Goal: Use online tool/utility: Utilize a website feature to perform a specific function

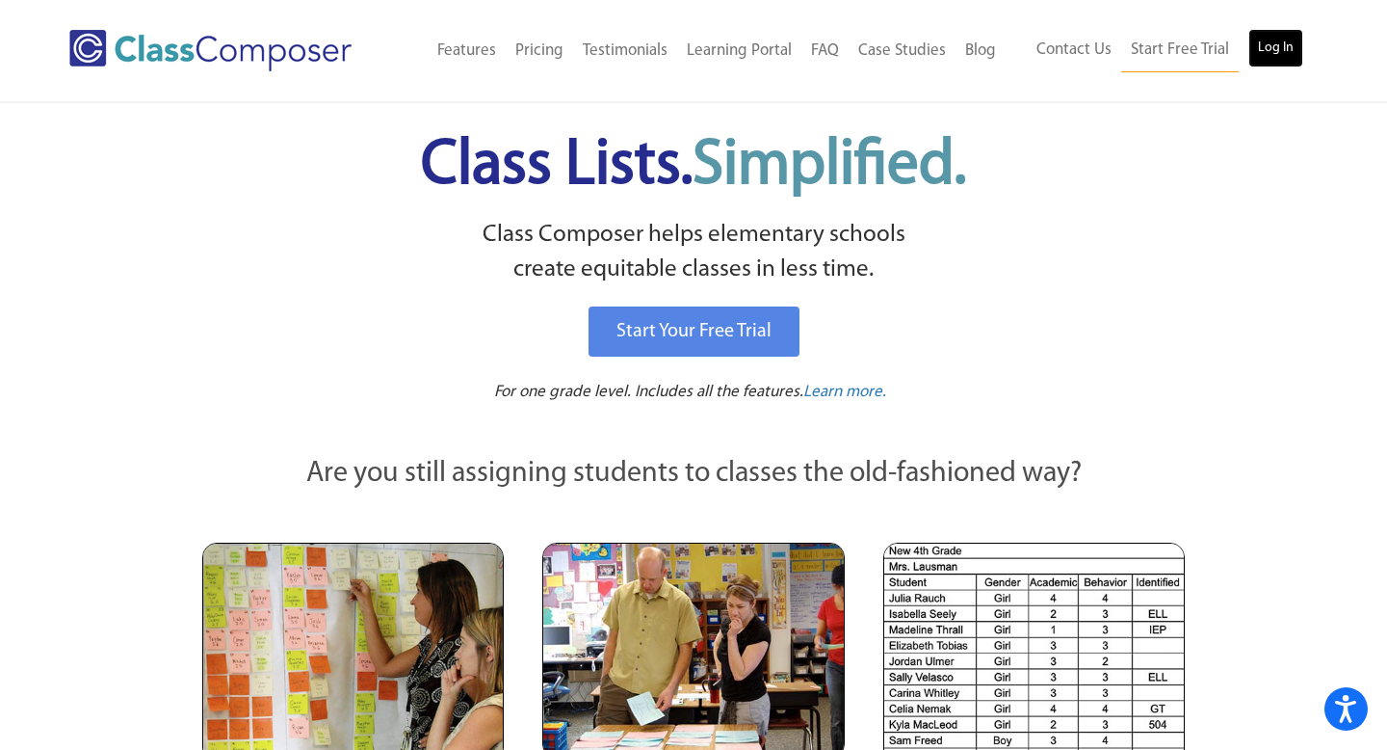
click at [1266, 39] on link "Log In" at bounding box center [1276, 48] width 55 height 39
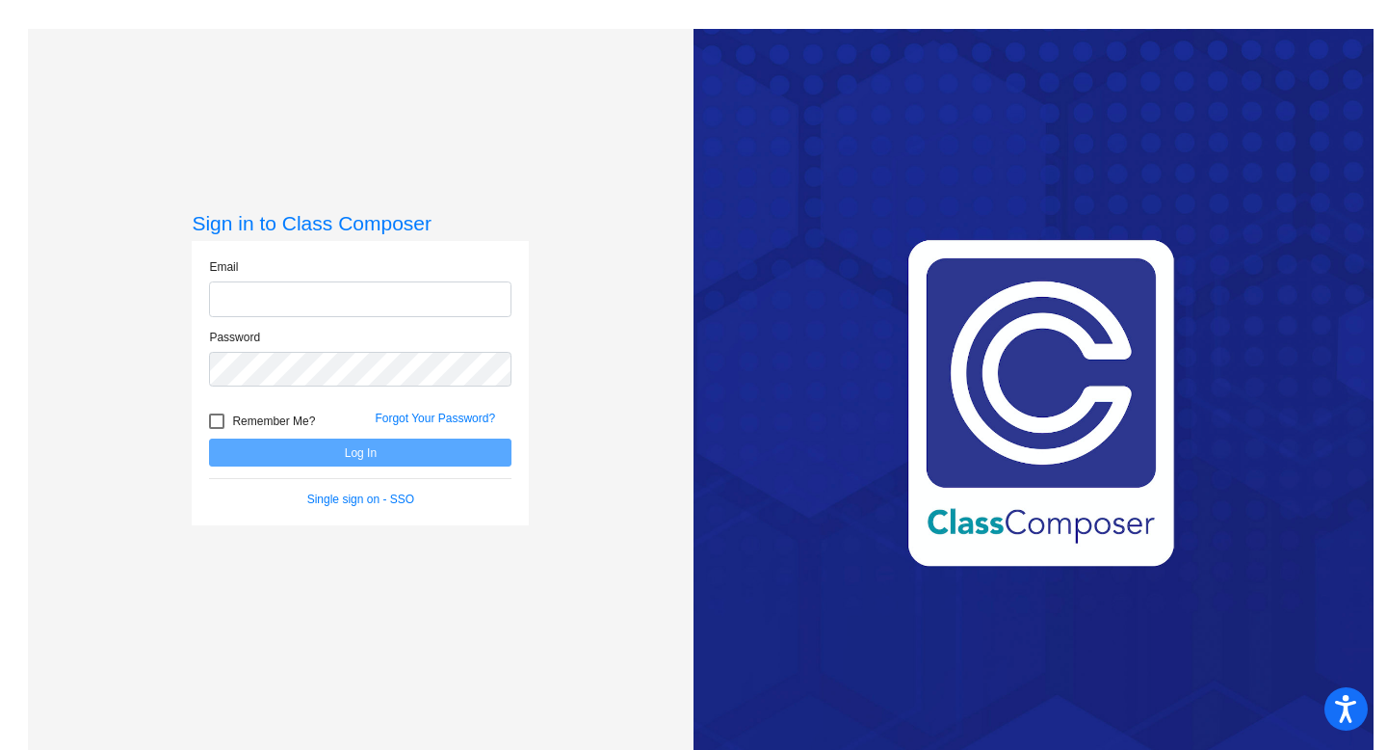
type input "[PERSON_NAME][EMAIL_ADDRESS][PERSON_NAME][DOMAIN_NAME]"
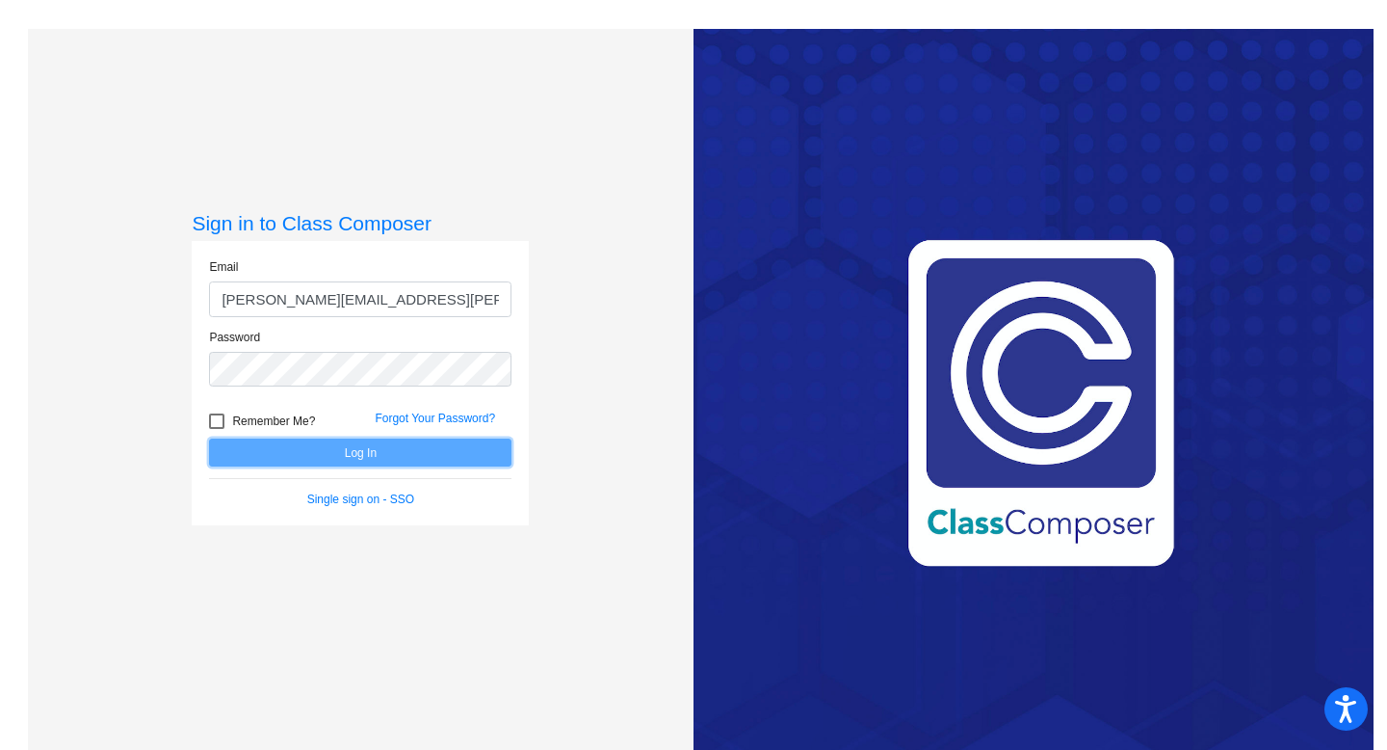
click at [301, 449] on button "Log In" at bounding box center [360, 452] width 303 height 28
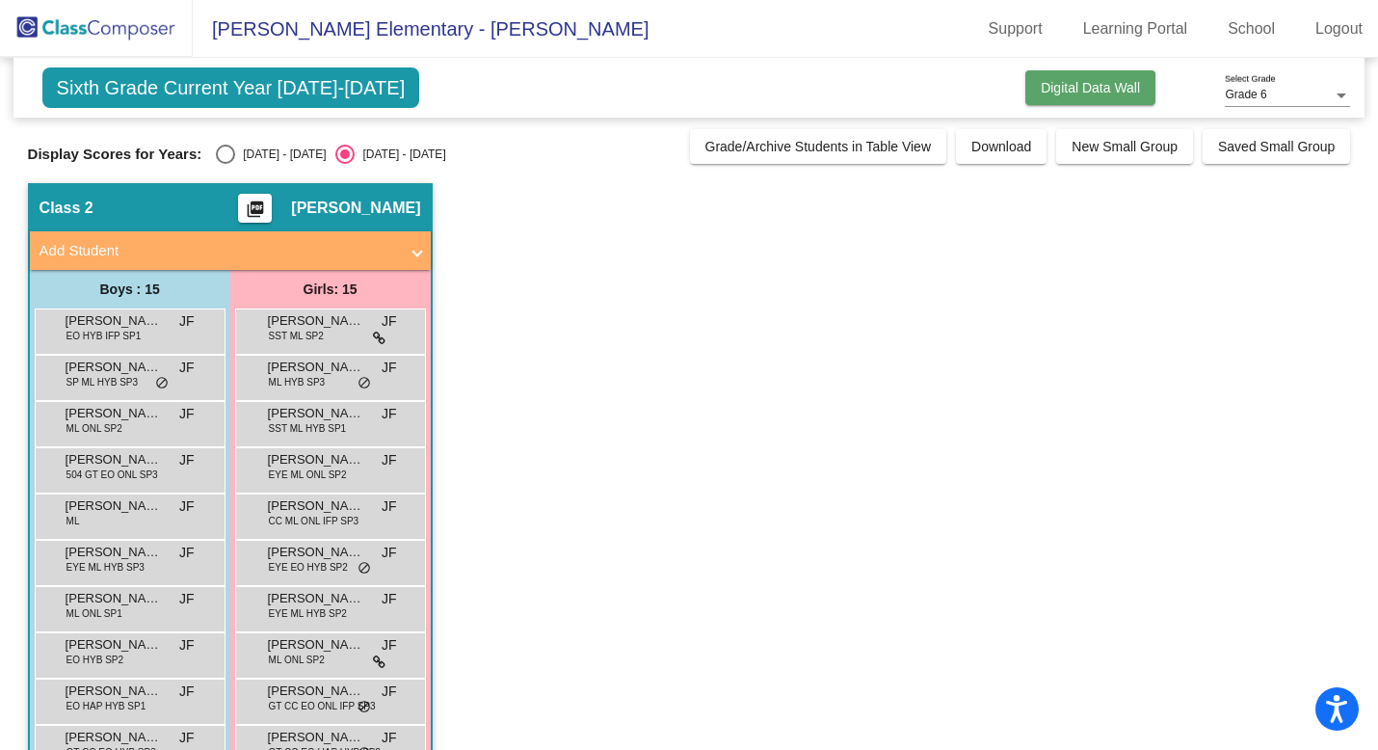
click at [1092, 94] on span "Digital Data Wall" at bounding box center [1090, 87] width 99 height 15
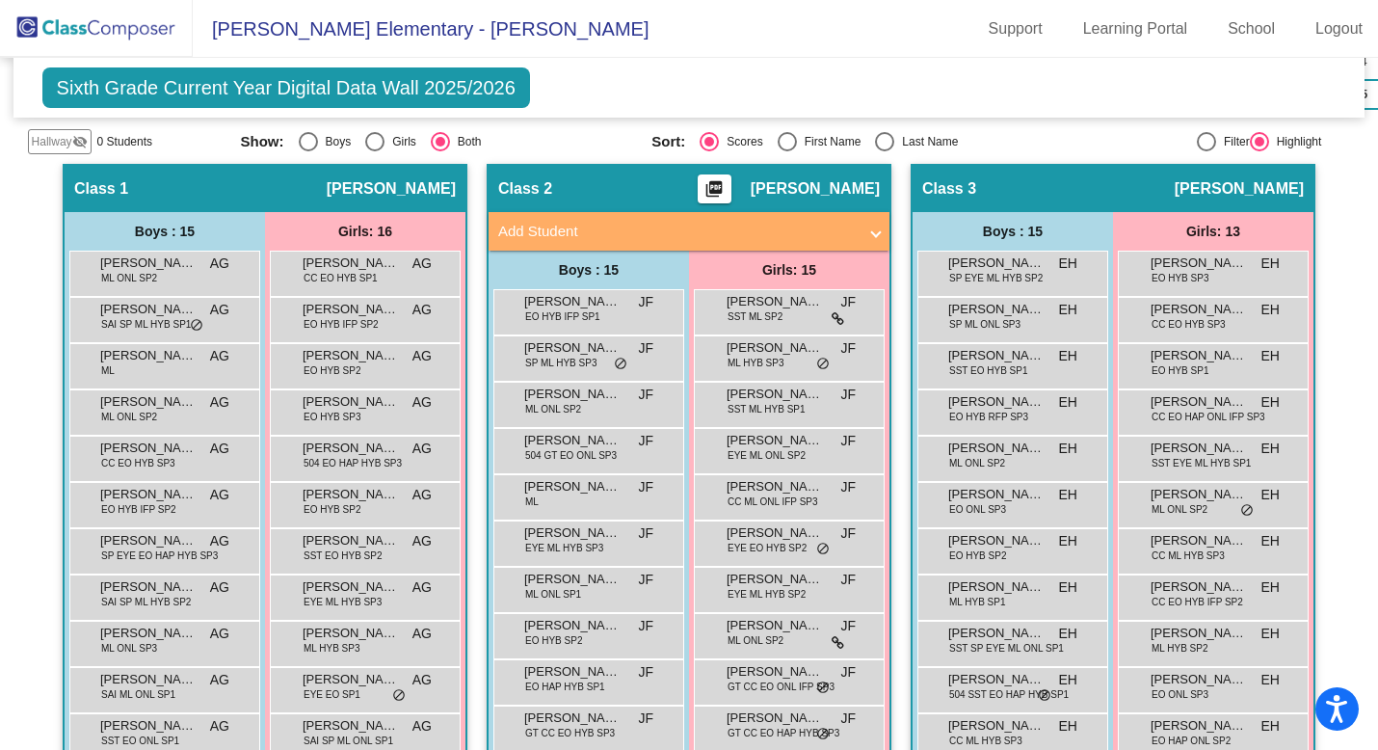
scroll to position [382, 0]
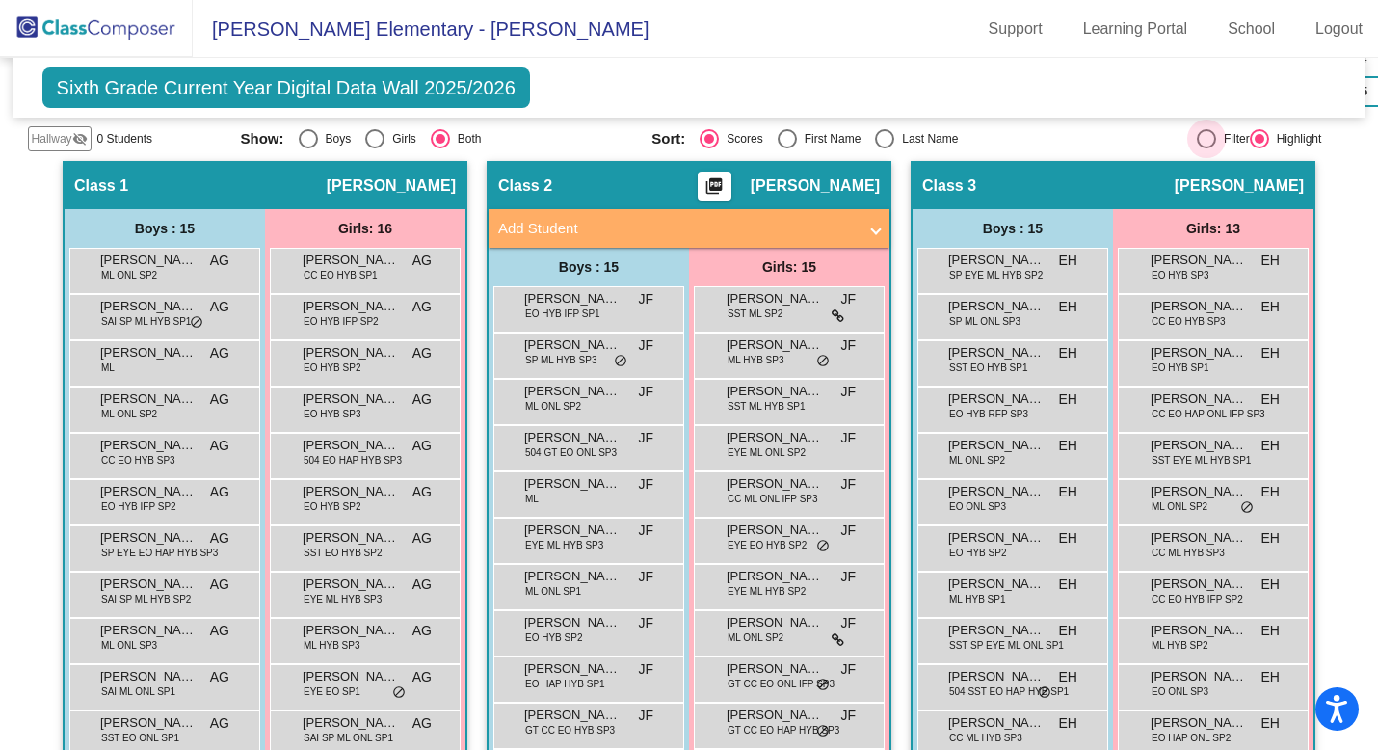
click at [1216, 132] on div "Filter" at bounding box center [1233, 138] width 34 height 17
click at [1205, 148] on input "Filter" at bounding box center [1205, 148] width 1 height 1
radio input "true"
click at [832, 182] on span "[PERSON_NAME]" at bounding box center [815, 185] width 129 height 19
click at [513, 186] on span "Class 2" at bounding box center [525, 185] width 54 height 19
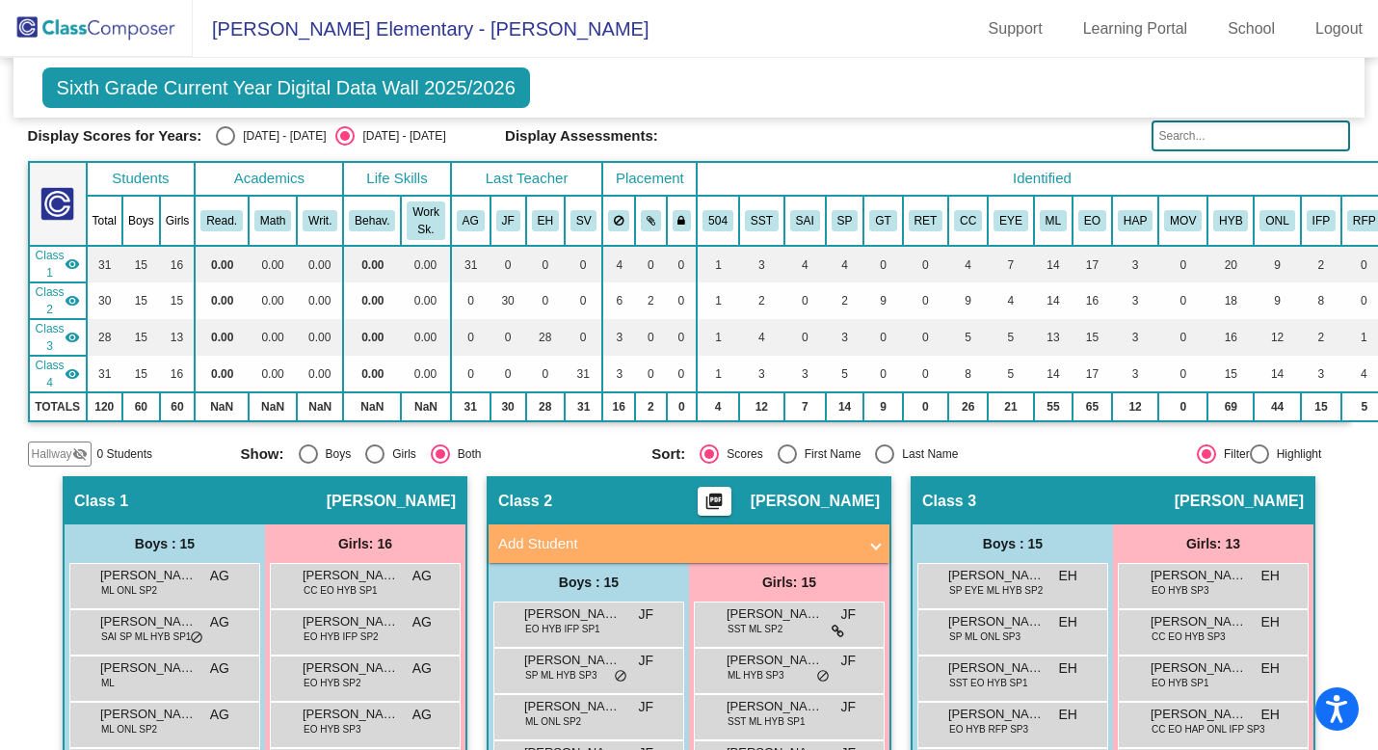
scroll to position [69, 0]
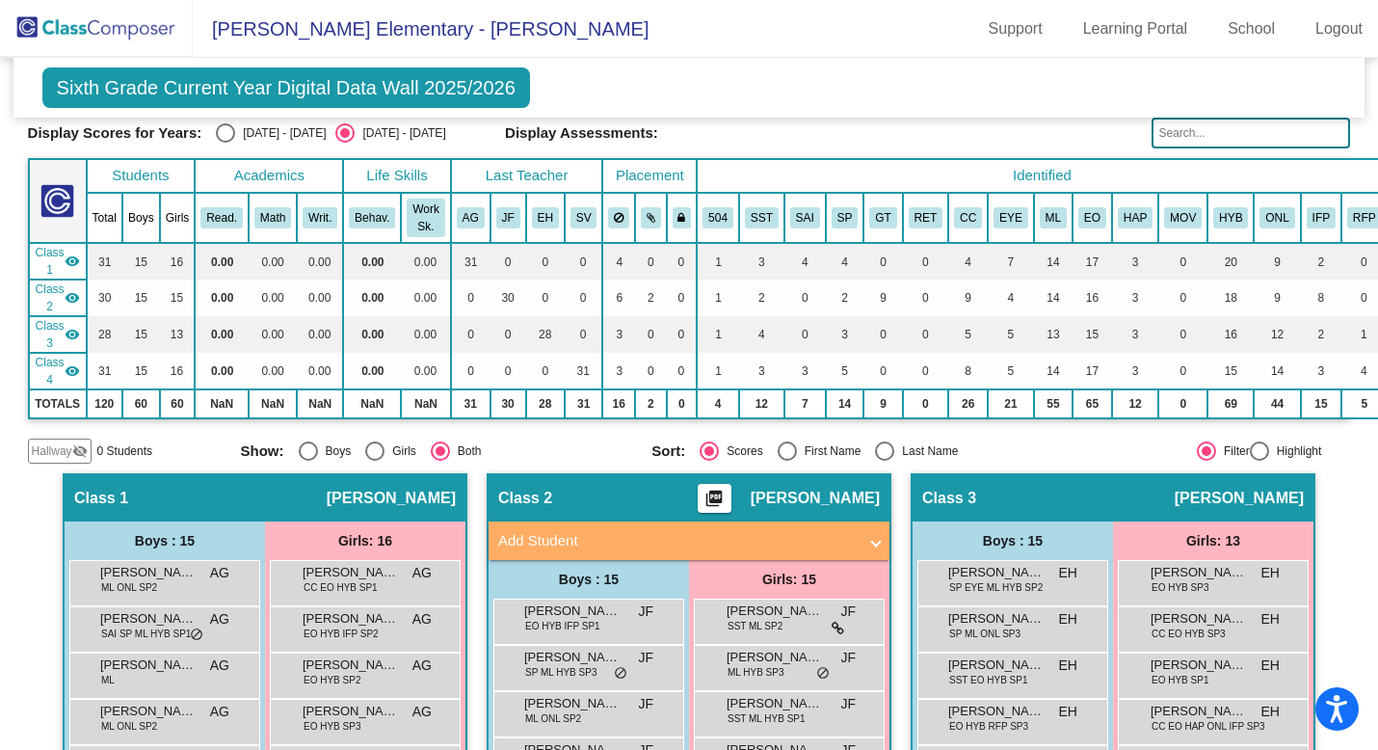
click at [726, 506] on mat-icon "picture_as_pdf" at bounding box center [713, 501] width 23 height 27
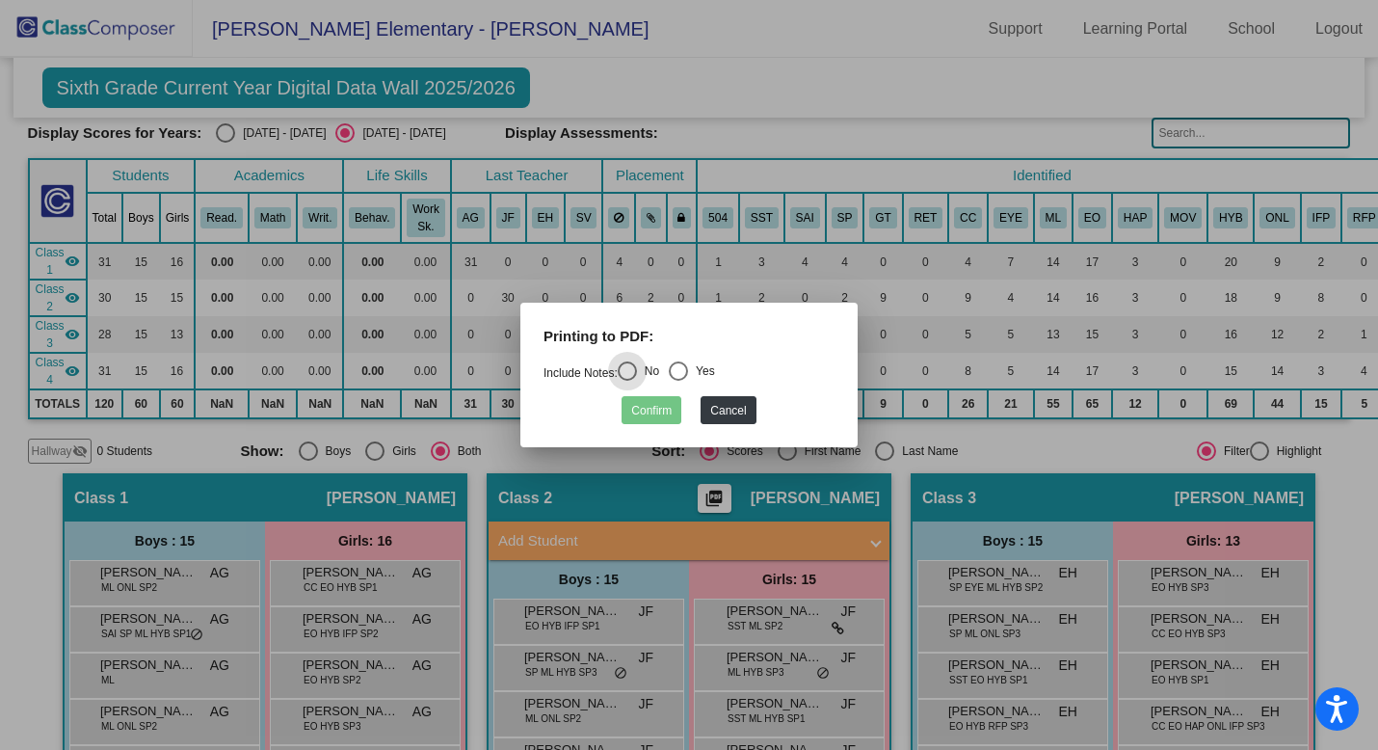
click at [681, 377] on div "Select an option" at bounding box center [678, 370] width 19 height 19
click at [678, 381] on input "Yes" at bounding box center [677, 381] width 1 height 1
radio input "true"
click at [647, 412] on button "Confirm" at bounding box center [651, 410] width 60 height 28
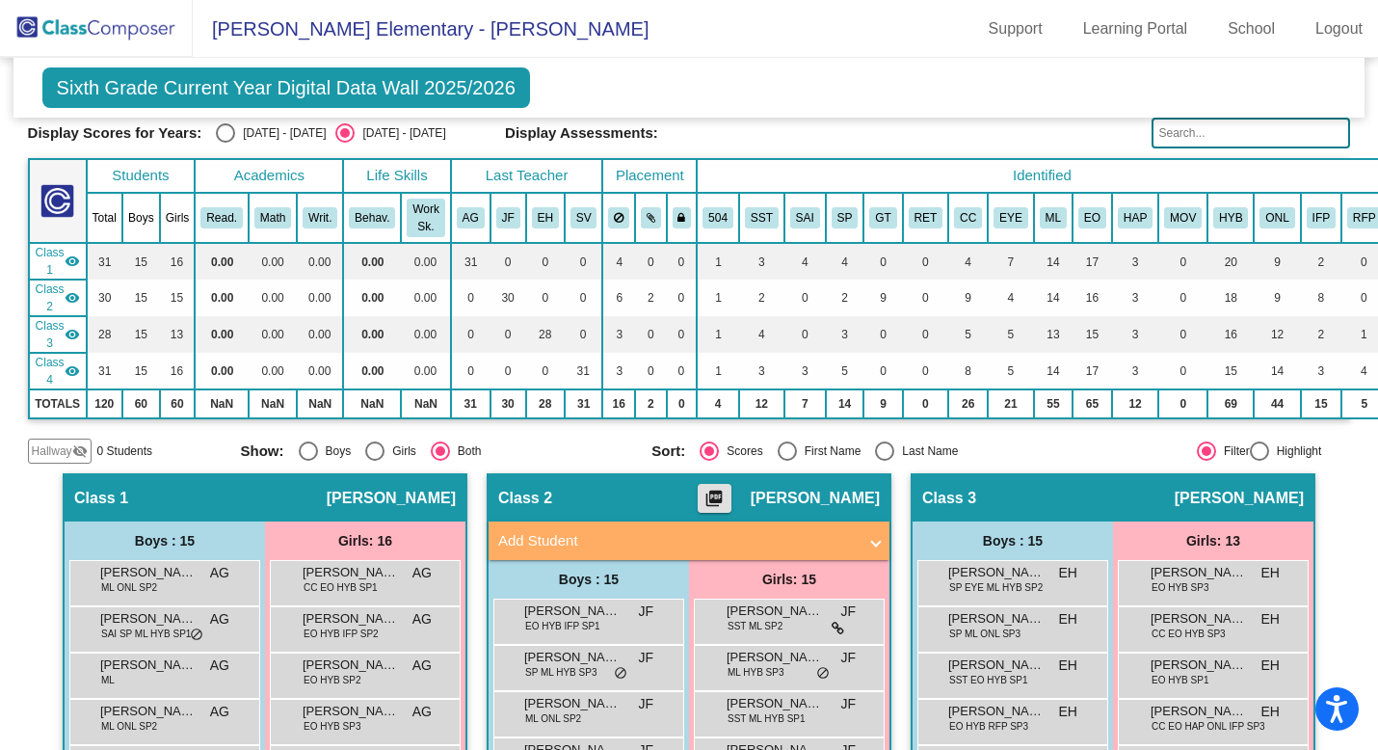
click at [55, 294] on span "Class 2" at bounding box center [50, 297] width 29 height 35
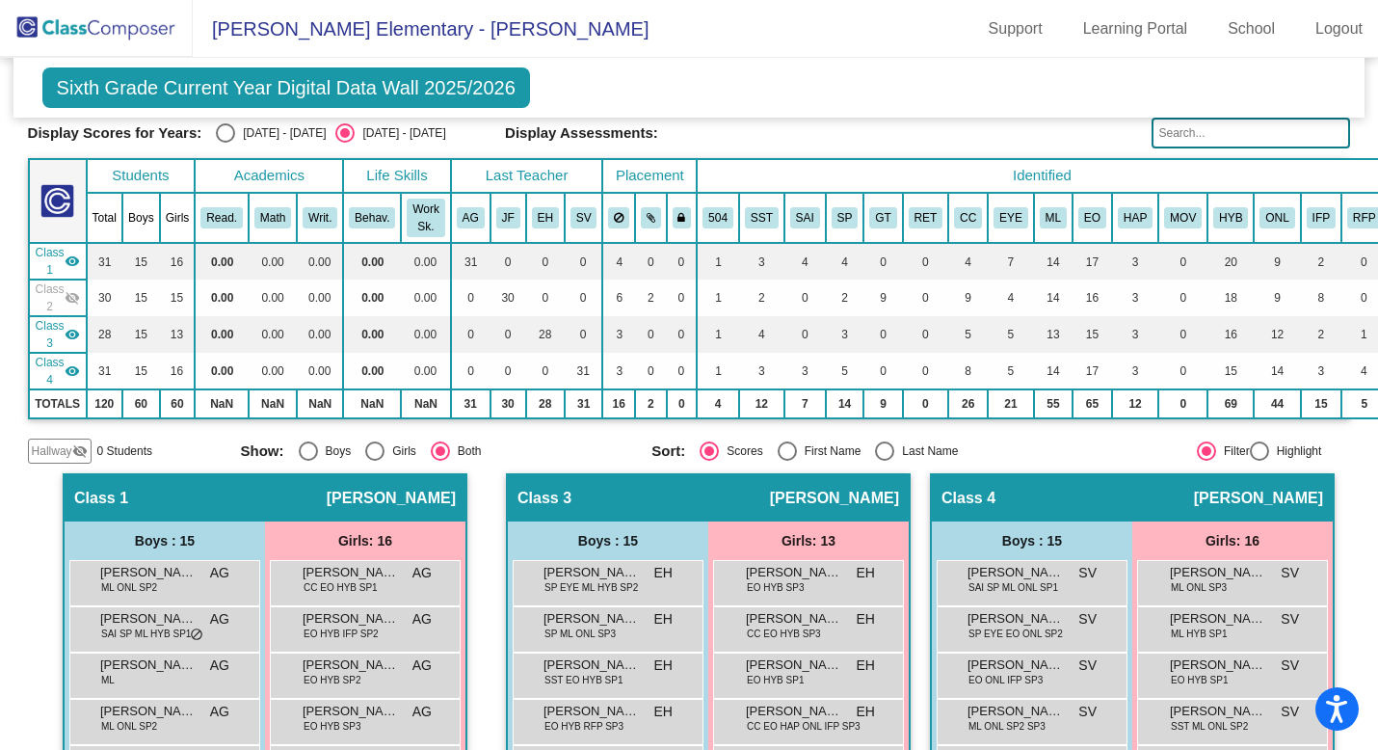
click at [55, 294] on span "Class 2" at bounding box center [50, 297] width 29 height 35
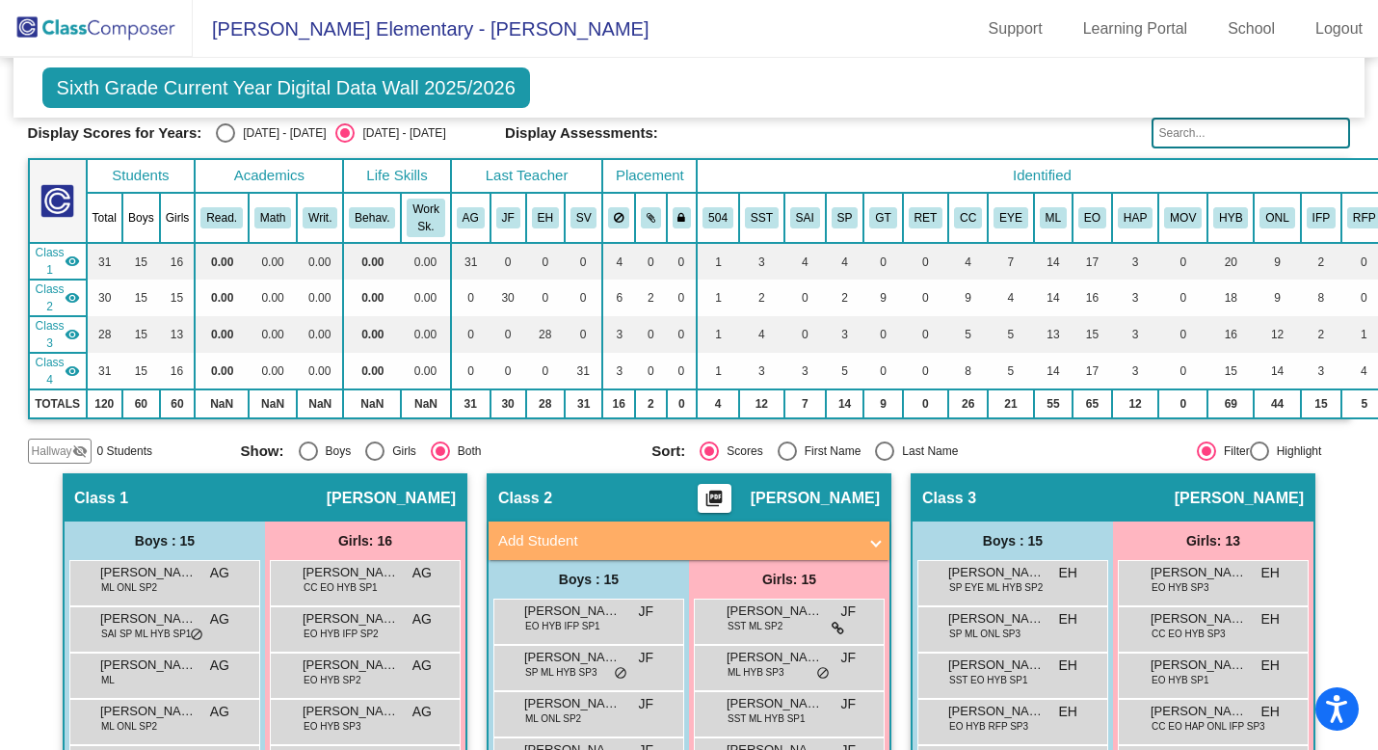
click at [69, 255] on mat-icon "visibility" at bounding box center [72, 260] width 15 height 15
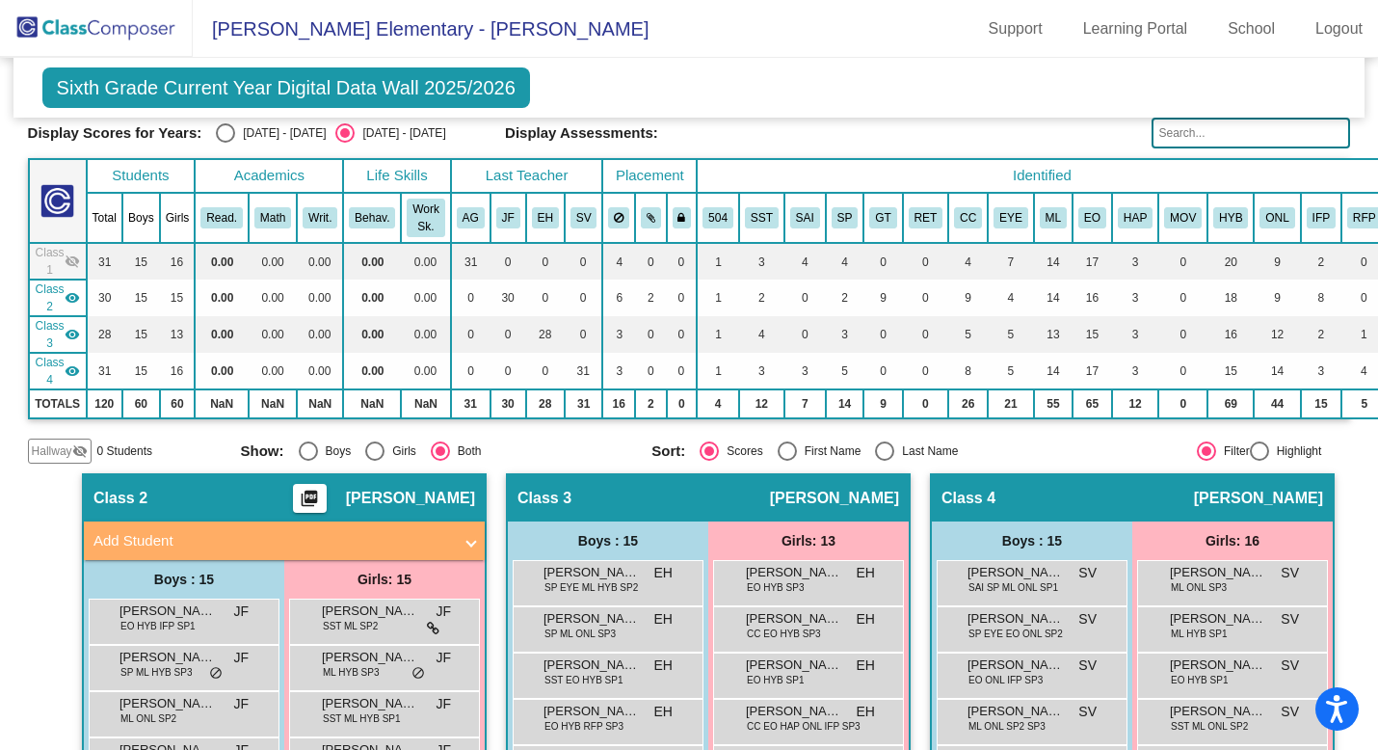
click at [55, 339] on span "Class 3" at bounding box center [50, 334] width 29 height 35
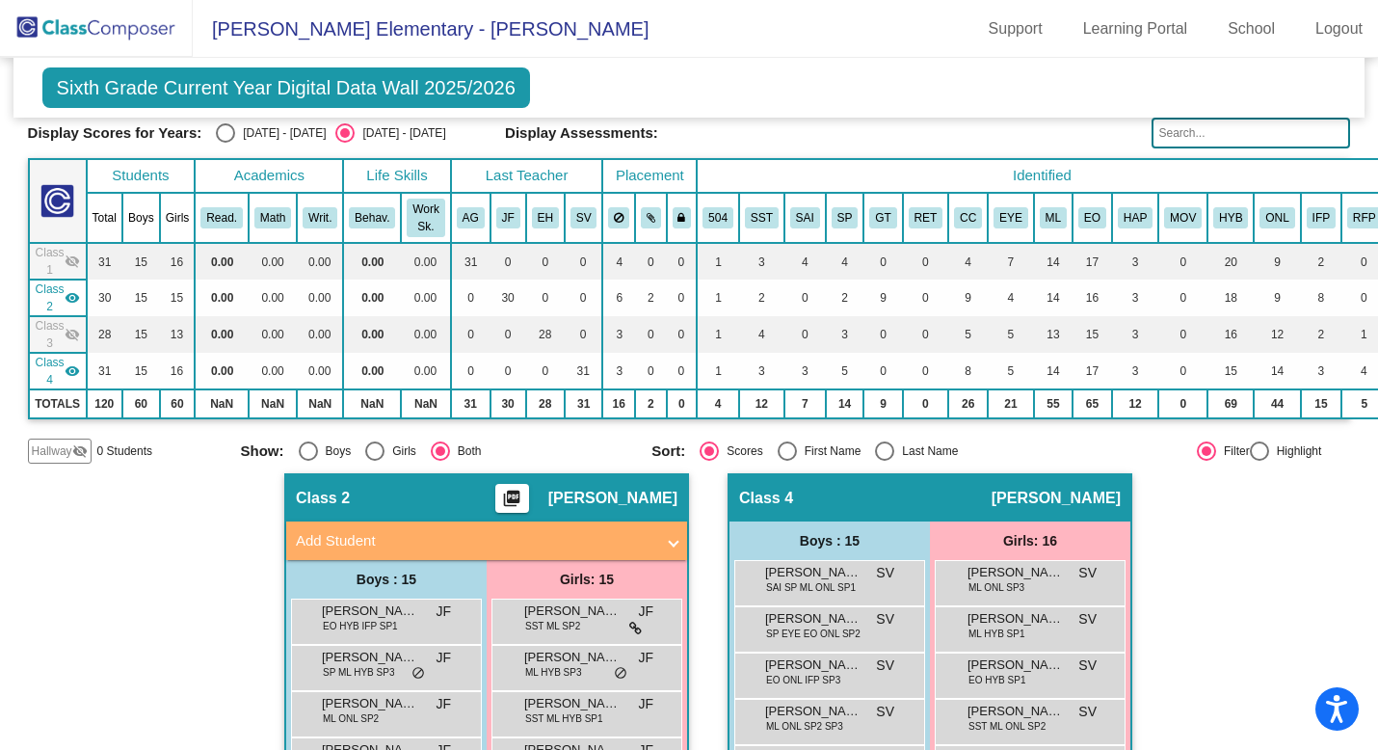
click at [57, 368] on span "Class 4" at bounding box center [50, 371] width 29 height 35
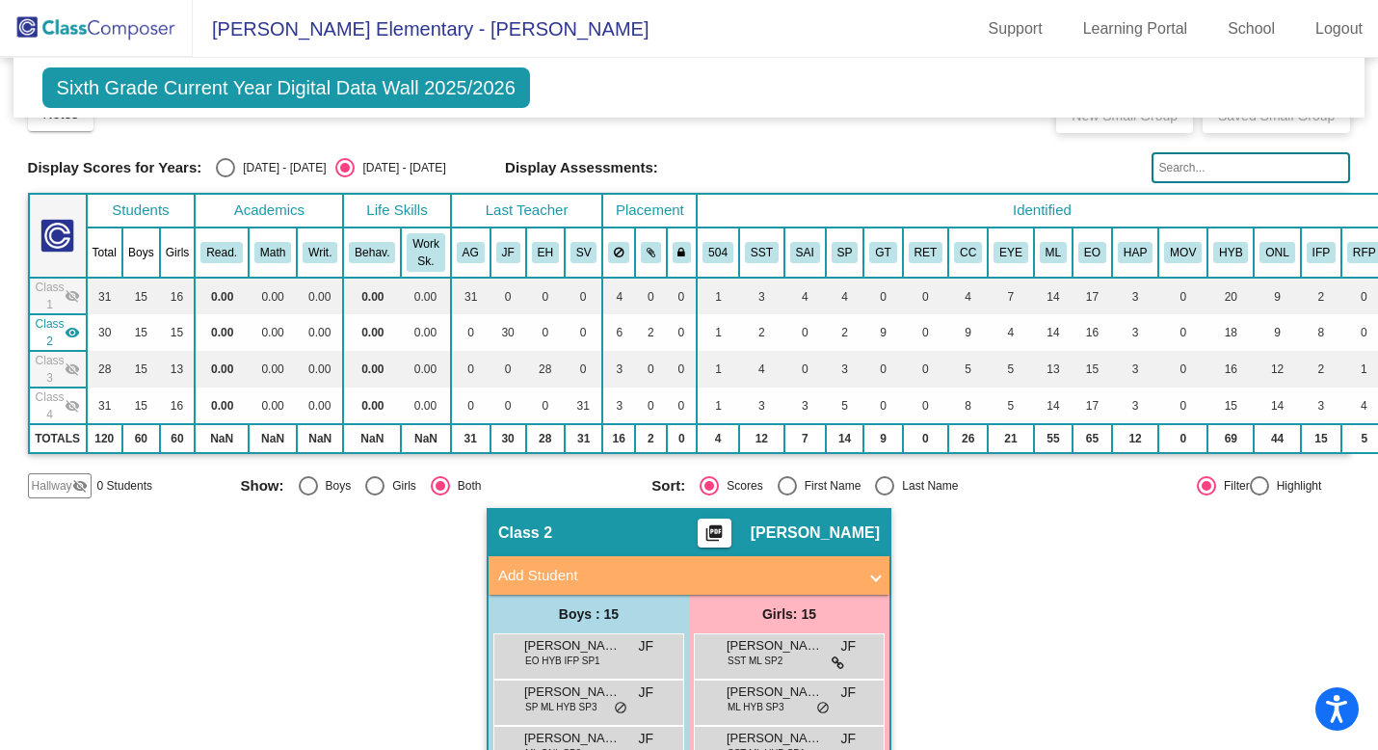
scroll to position [0, 0]
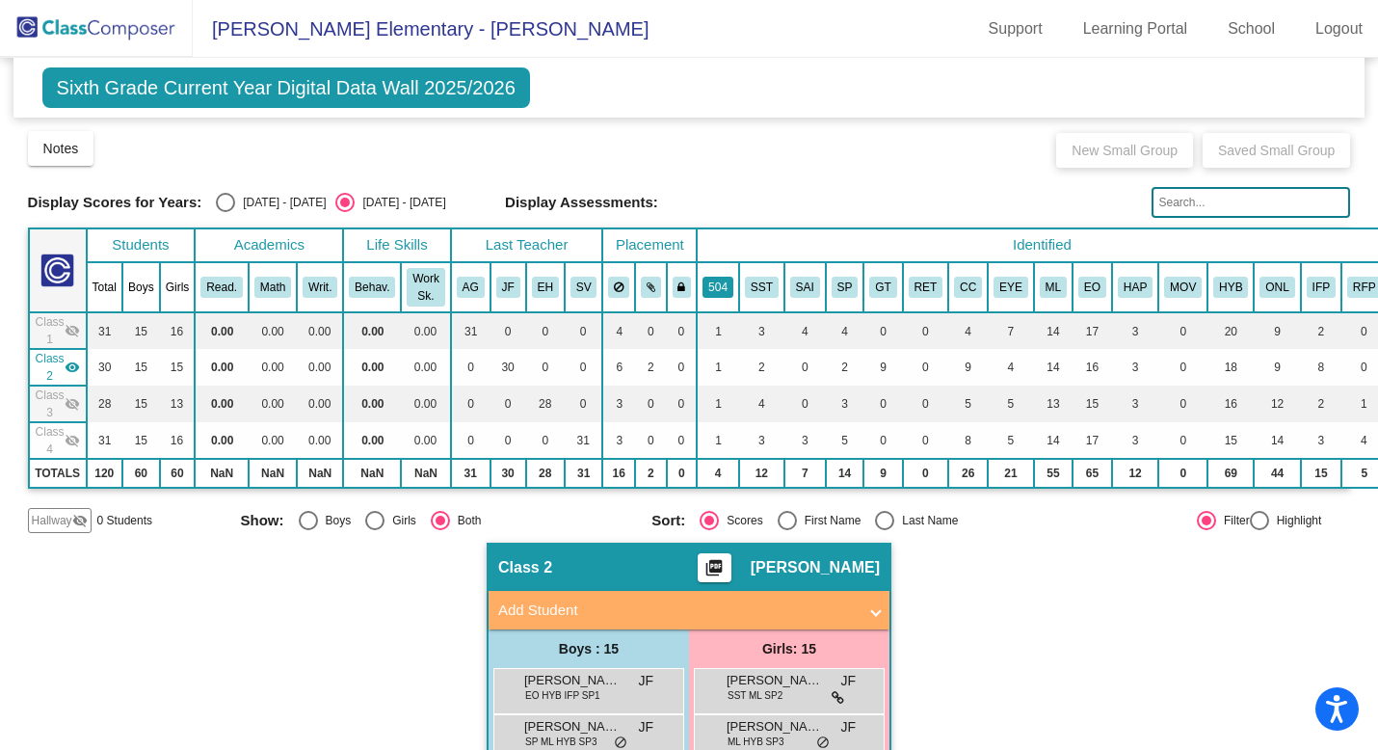
click at [720, 289] on button "504" at bounding box center [717, 287] width 31 height 21
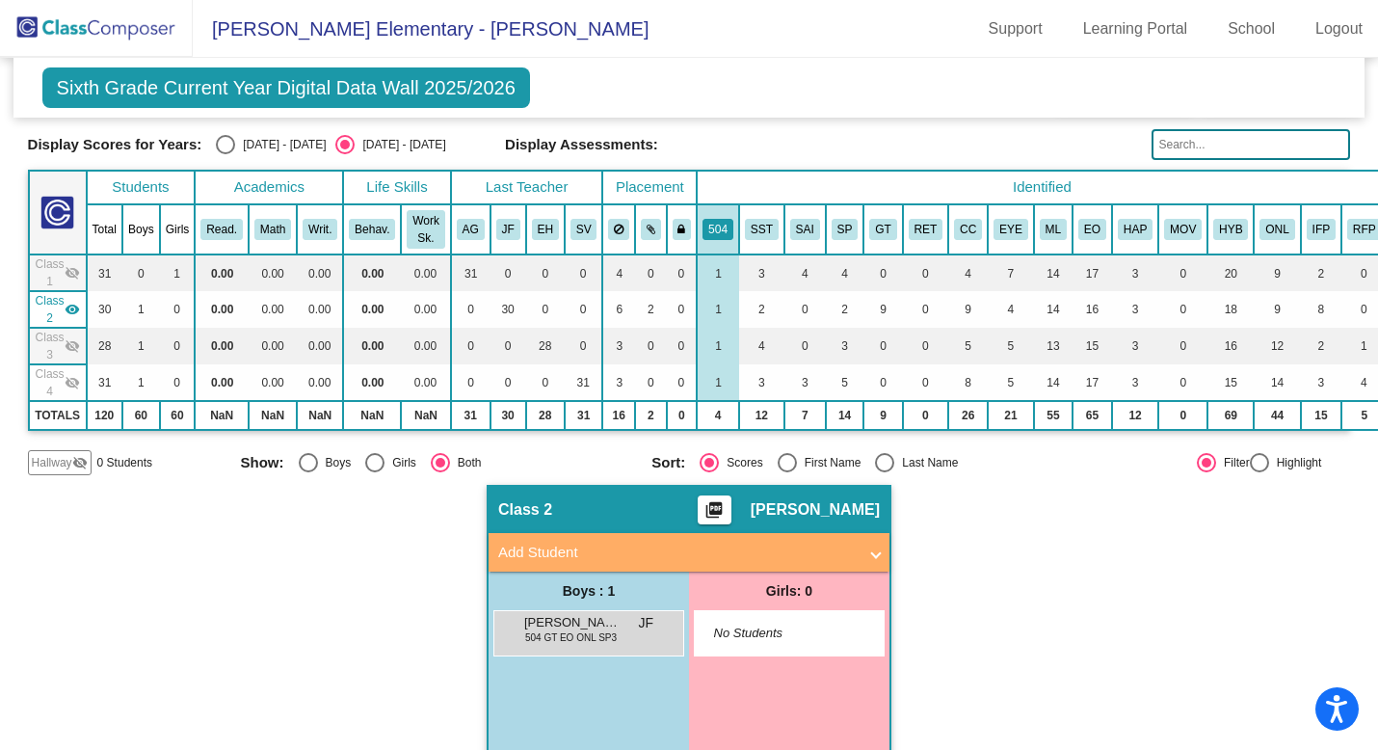
scroll to position [110, 0]
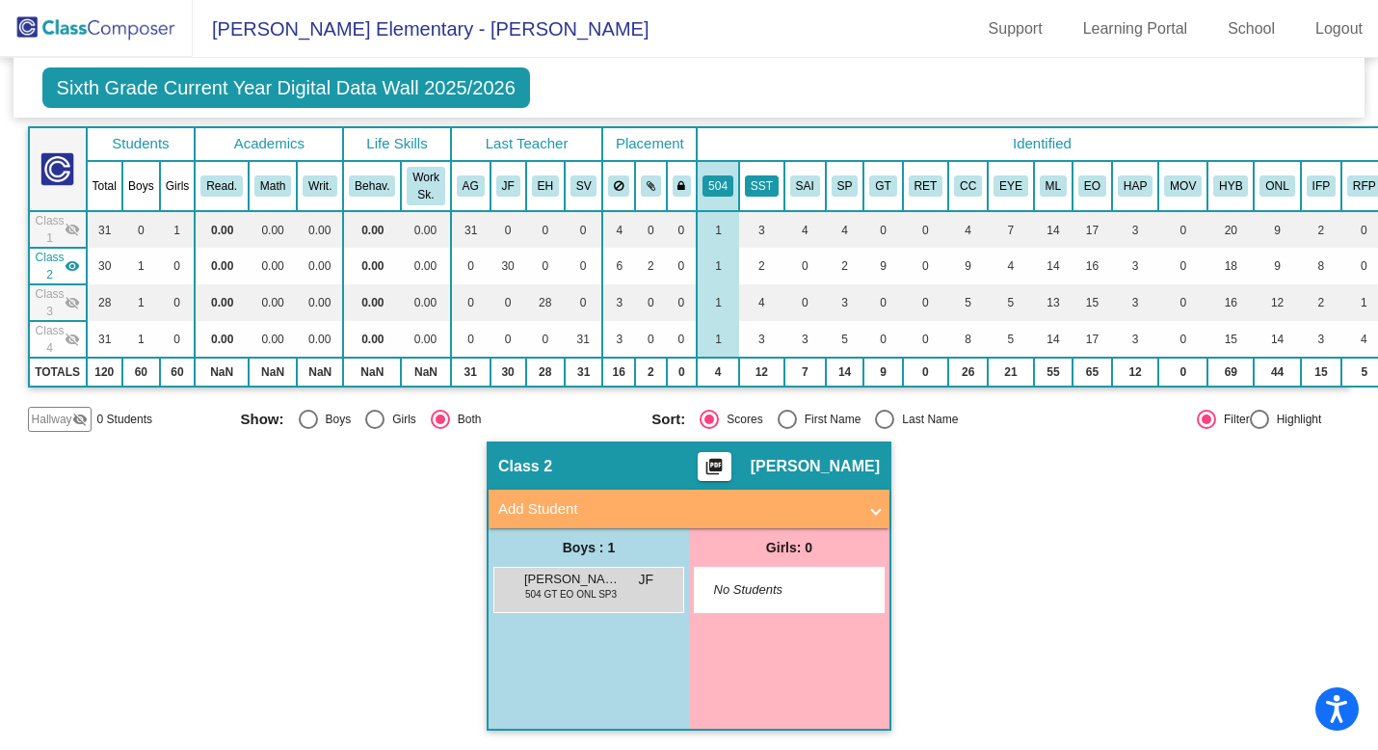
click at [768, 180] on button "SST" at bounding box center [762, 185] width 34 height 21
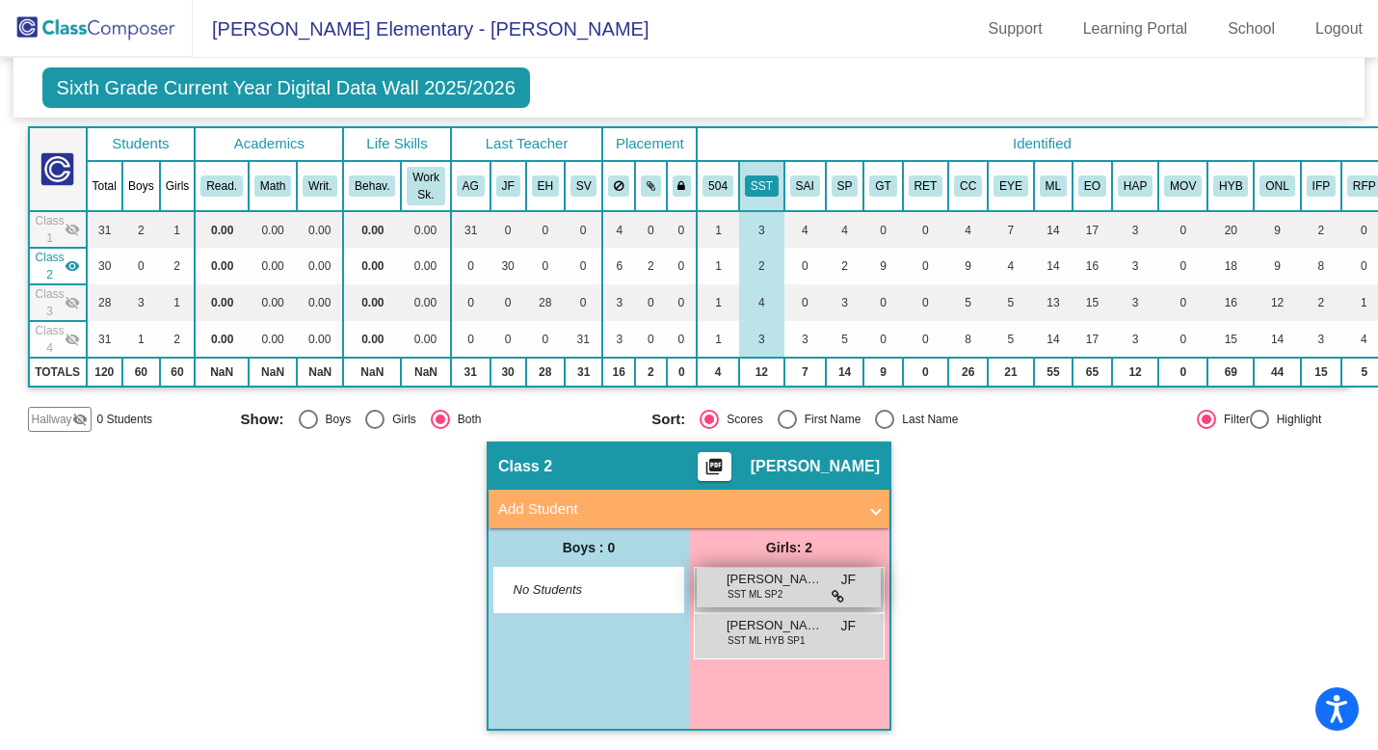
click at [789, 576] on span "[PERSON_NAME]" at bounding box center [774, 578] width 96 height 19
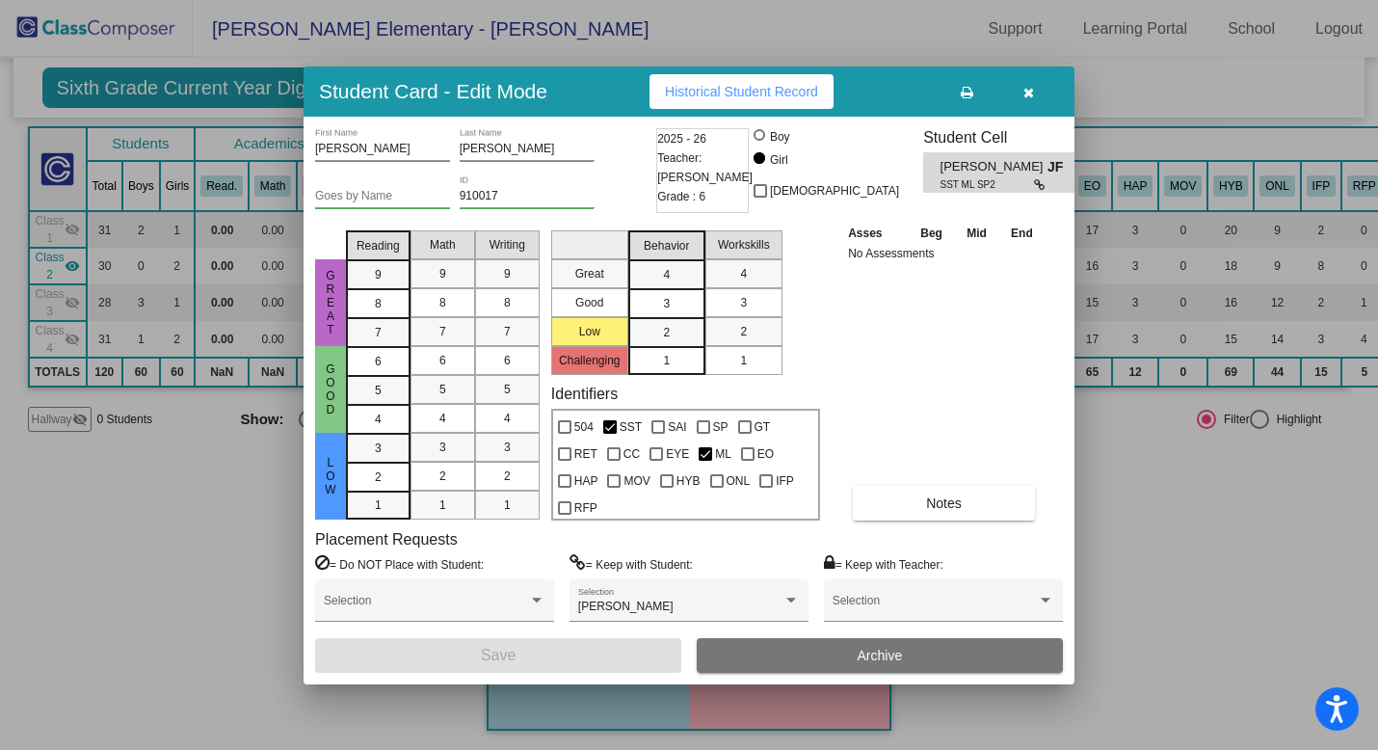
click at [952, 176] on span "[PERSON_NAME]" at bounding box center [993, 167] width 107 height 20
click at [1035, 88] on button "button" at bounding box center [1028, 91] width 62 height 35
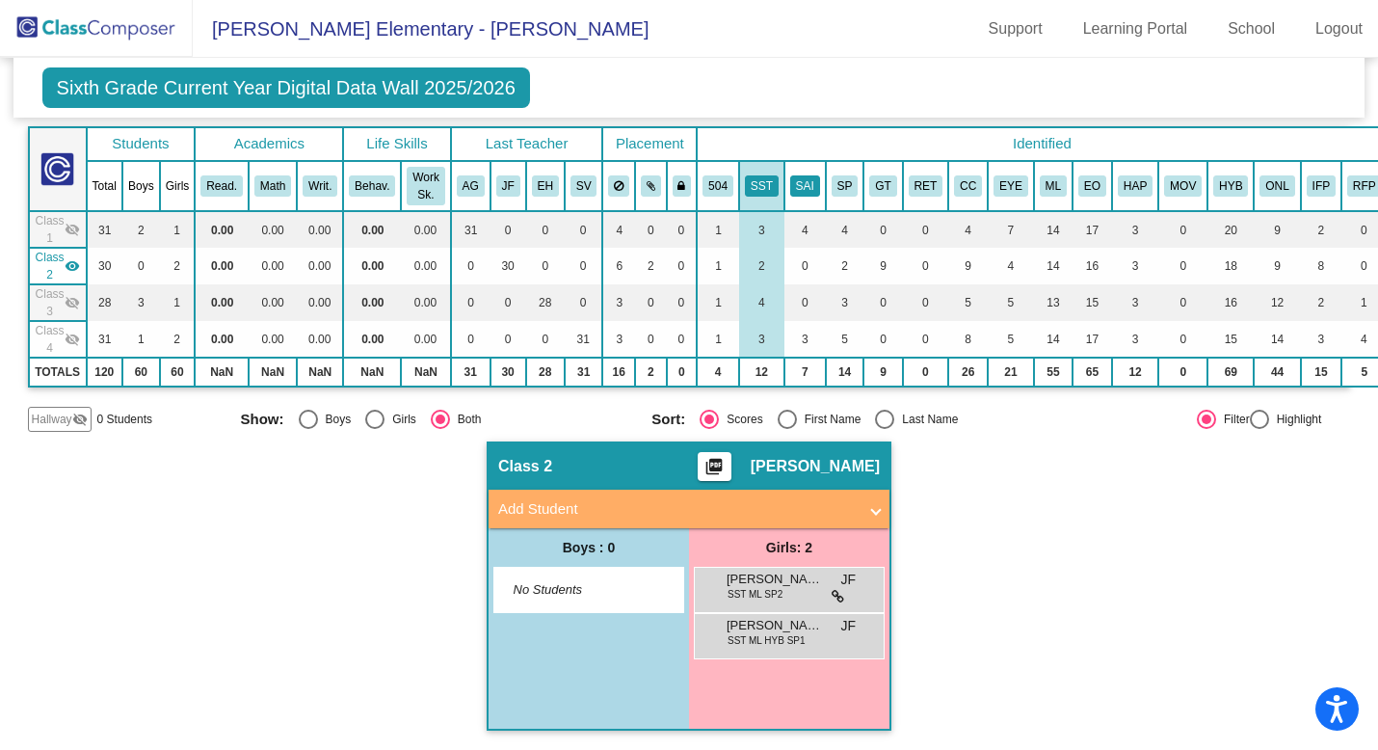
click at [807, 180] on button "SAI" at bounding box center [805, 185] width 30 height 21
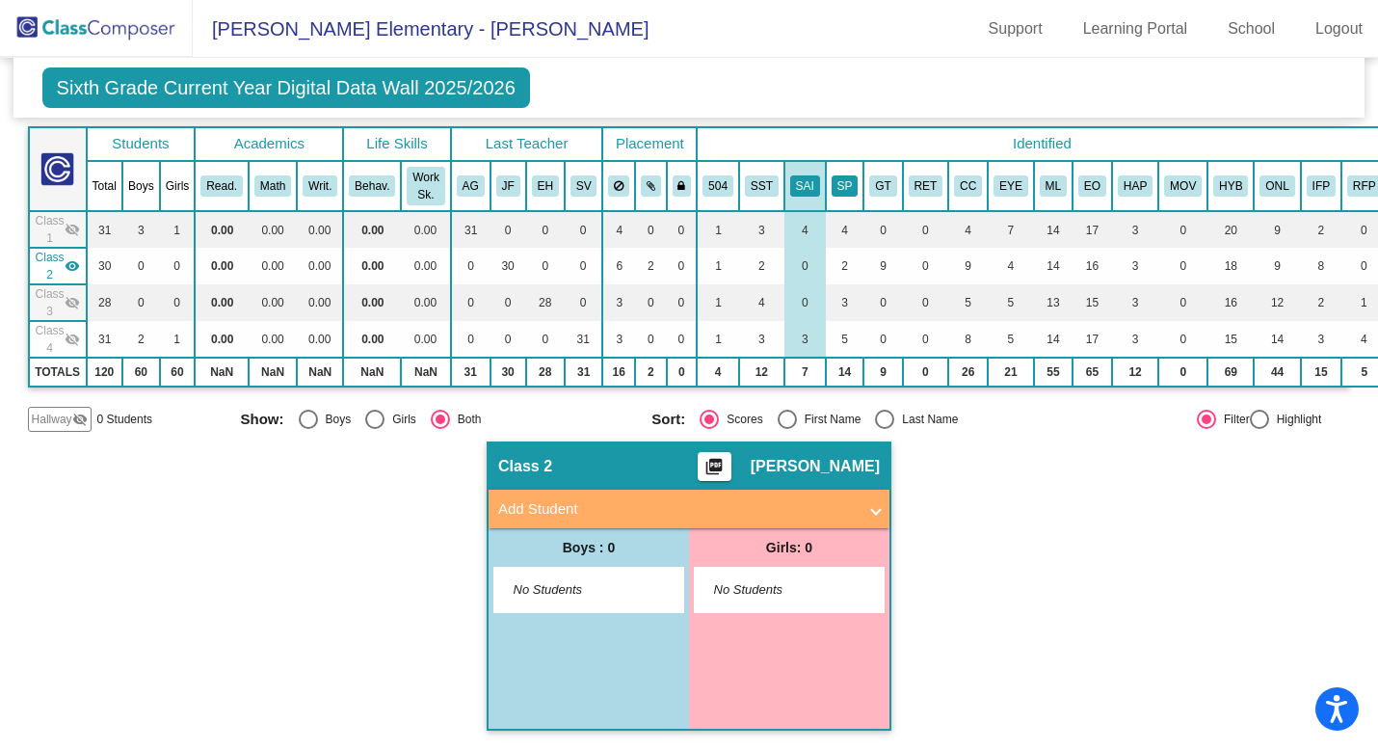
click at [853, 181] on button "SP" at bounding box center [844, 185] width 27 height 21
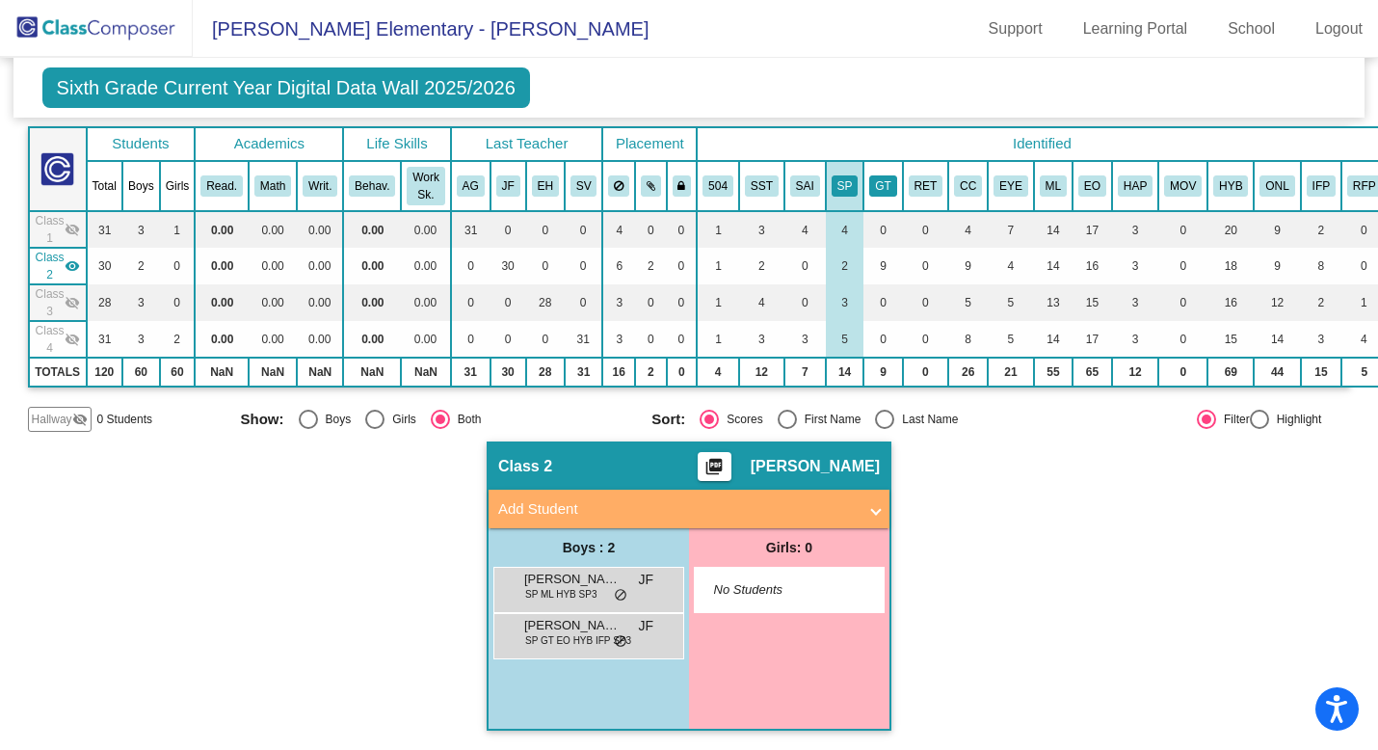
click at [889, 183] on button "GT" at bounding box center [882, 185] width 27 height 21
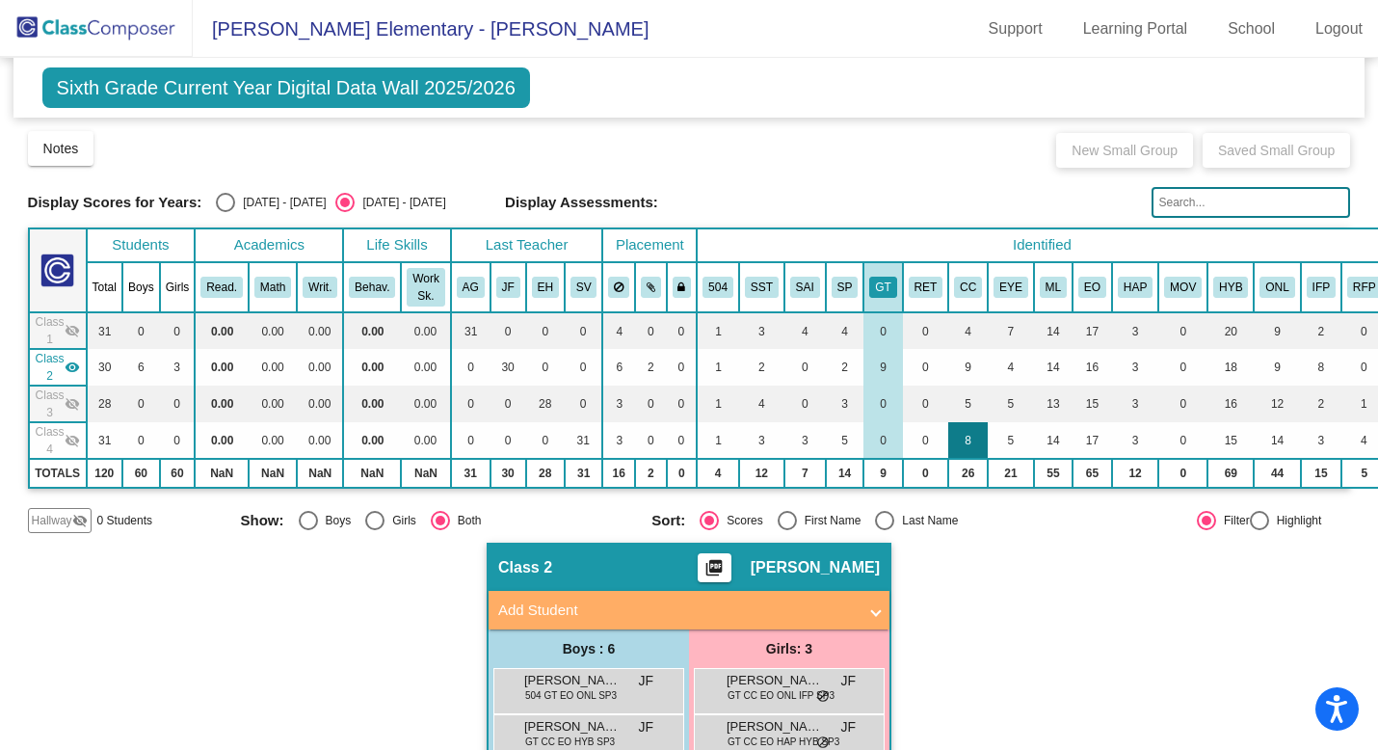
scroll to position [116, 0]
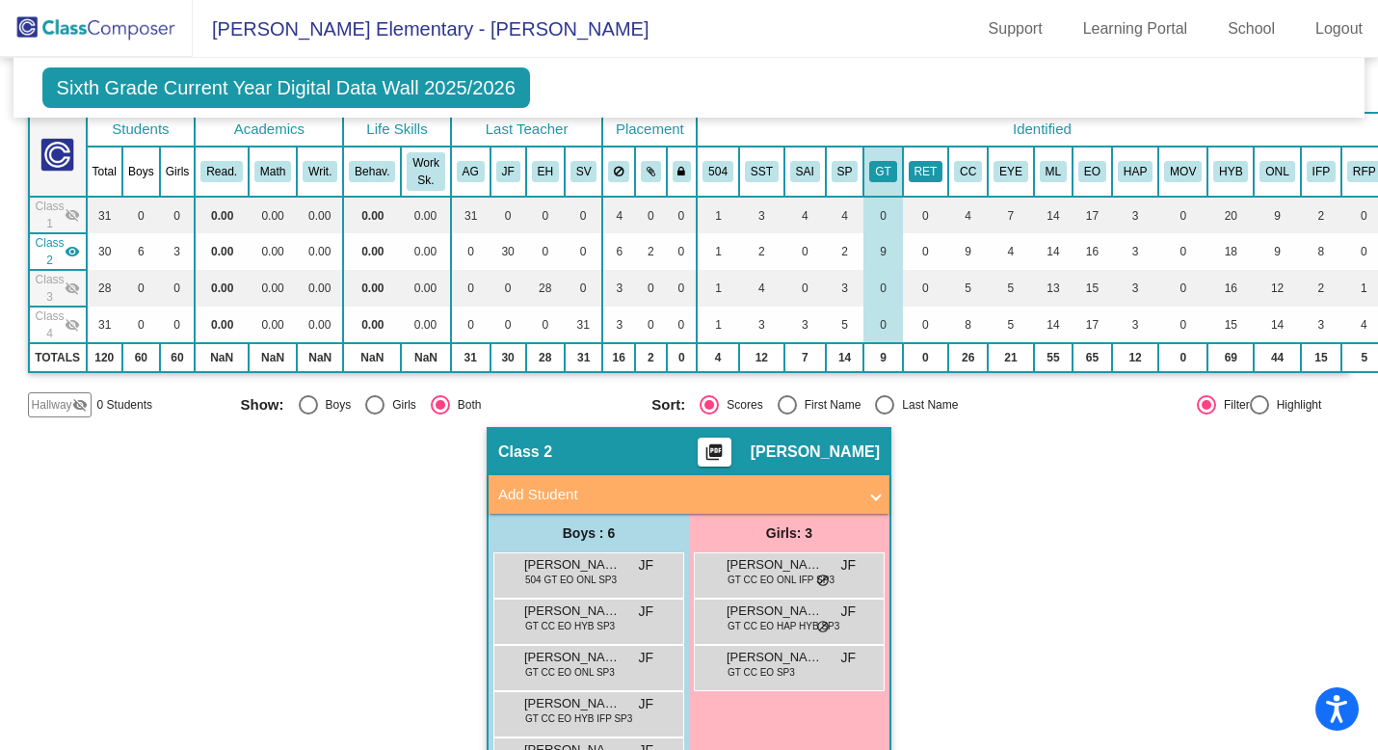
click at [931, 170] on button "RET" at bounding box center [926, 171] width 35 height 21
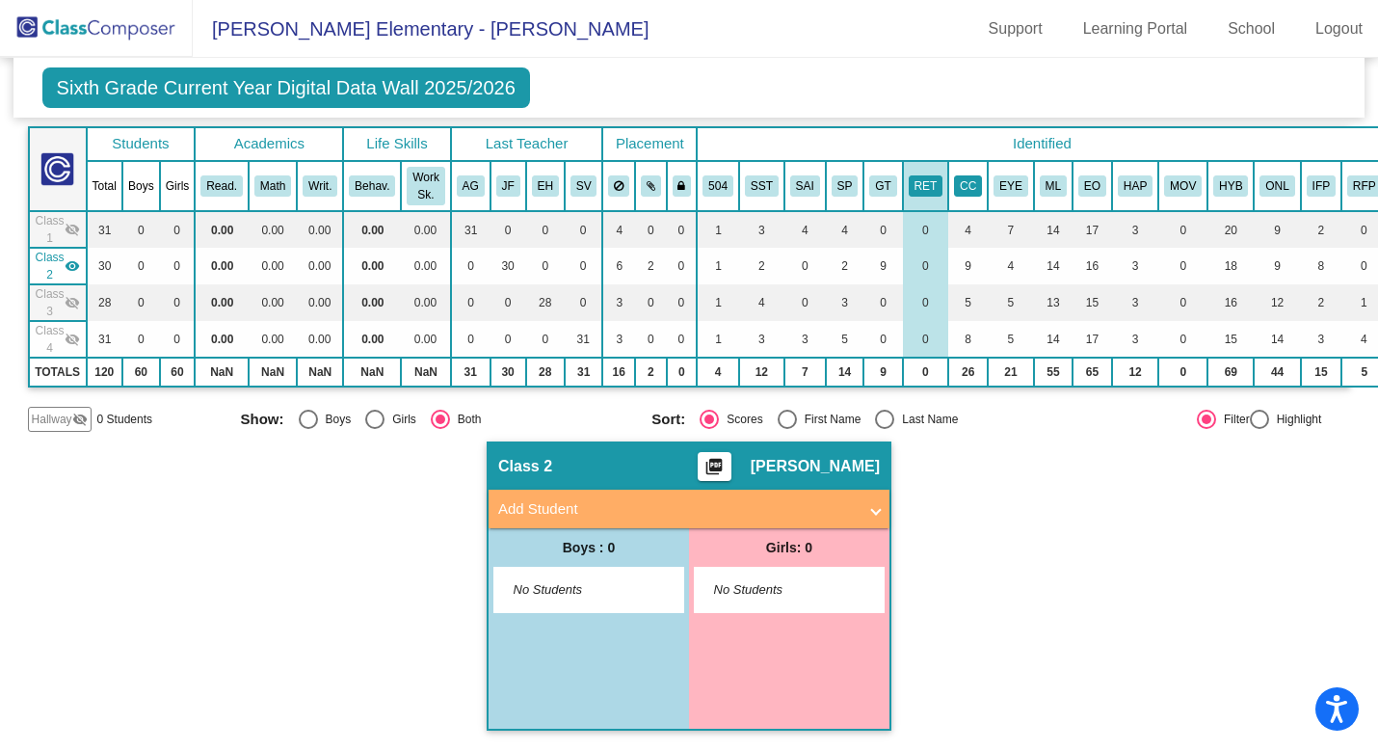
click at [964, 175] on button "CC" at bounding box center [968, 185] width 28 height 21
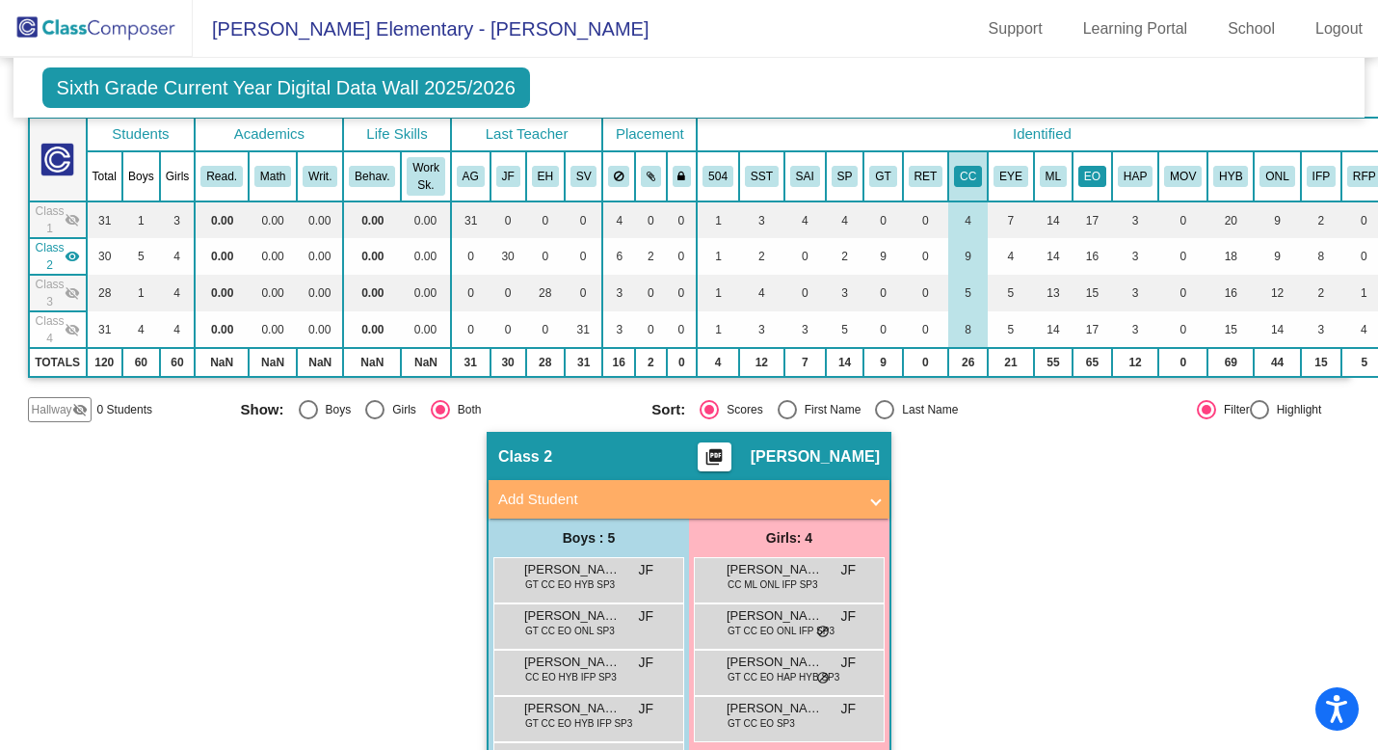
click at [1089, 175] on button "EO" at bounding box center [1092, 176] width 28 height 21
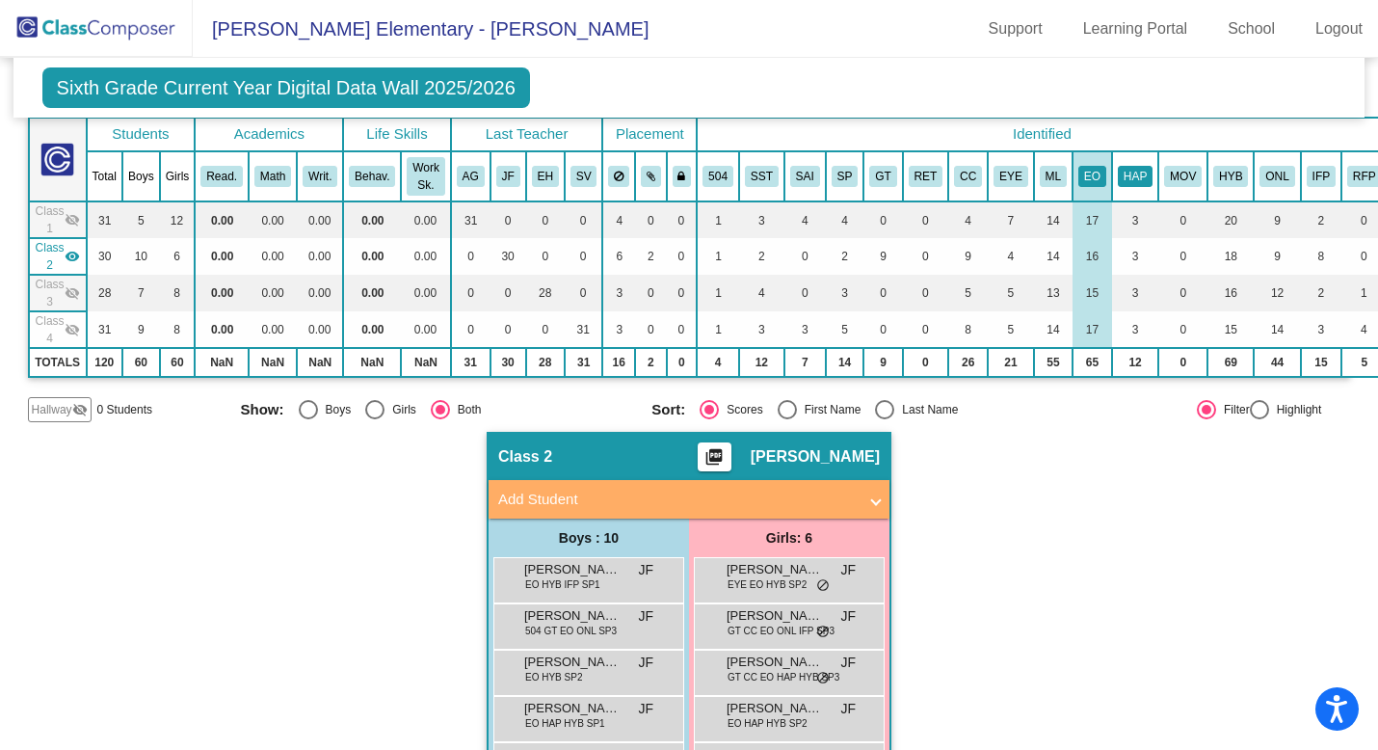
click at [1134, 175] on button "HAP" at bounding box center [1135, 176] width 35 height 21
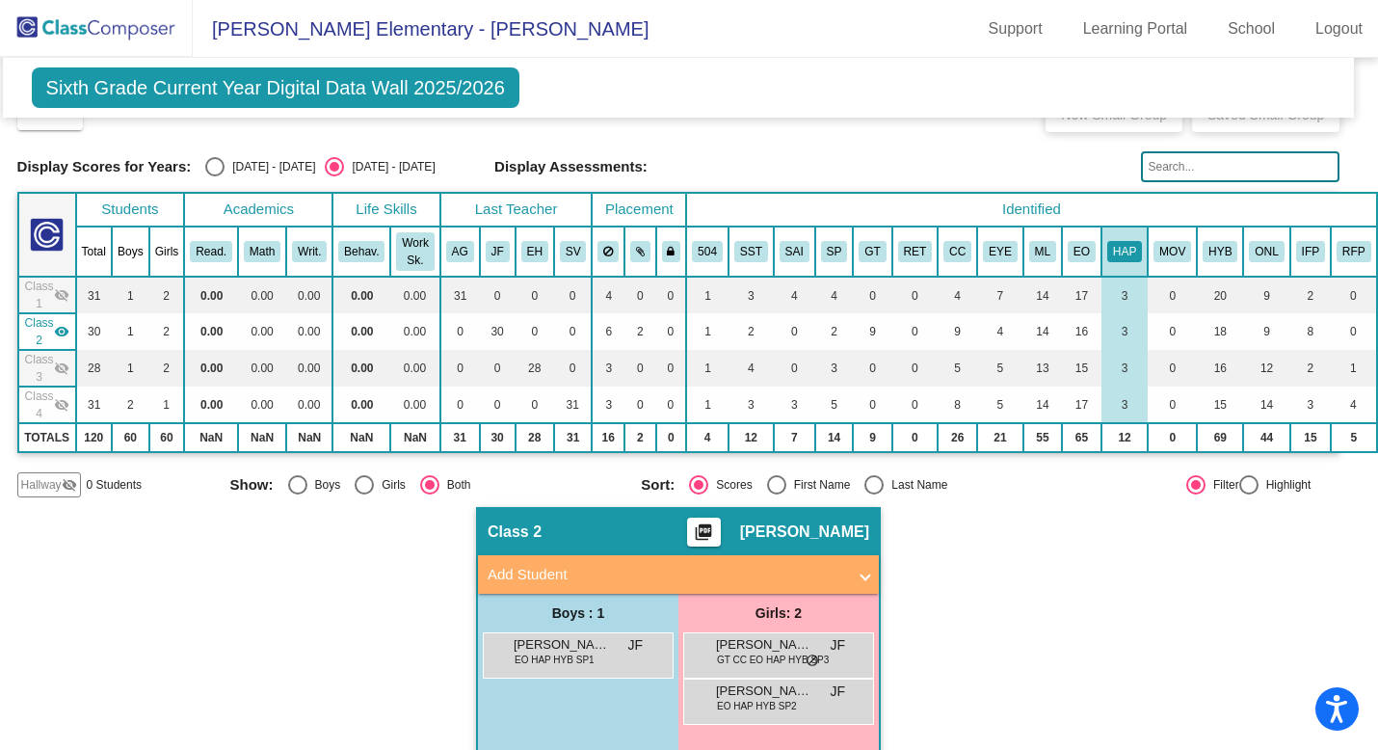
scroll to position [0, 19]
